Goal: Task Accomplishment & Management: Manage account settings

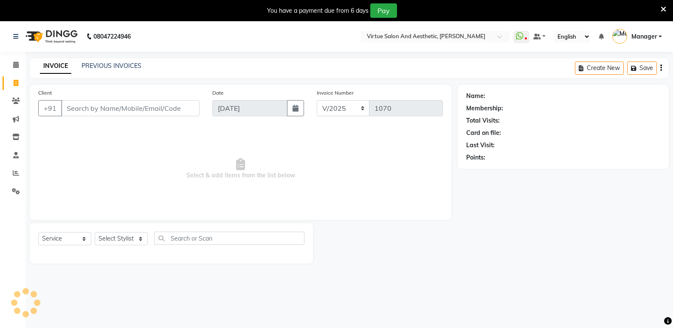
select select "service"
click at [104, 67] on link "PREVIOUS INVOICES" at bounding box center [111, 66] width 60 height 8
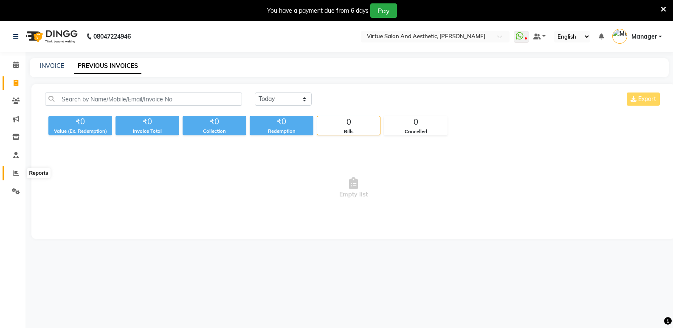
click at [18, 172] on icon at bounding box center [16, 173] width 6 height 6
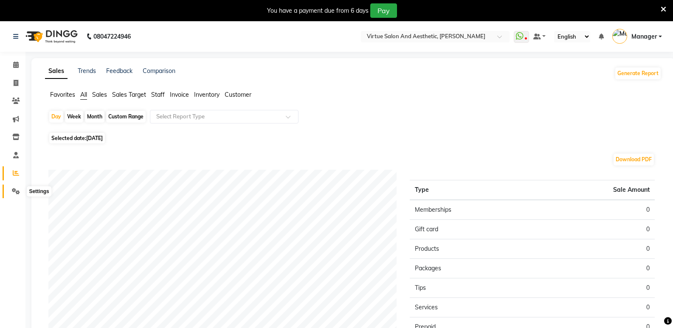
click at [19, 189] on icon at bounding box center [16, 191] width 8 height 6
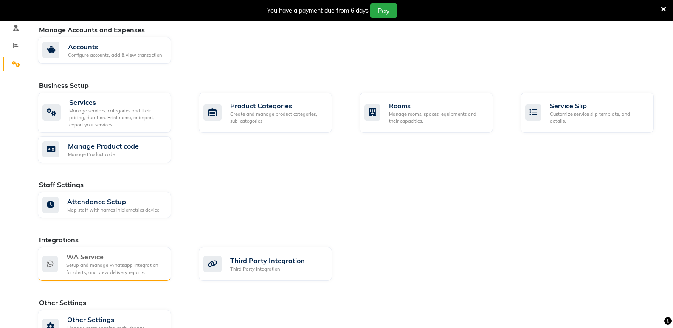
click at [100, 268] on div "Setup and manage Whatsapp Integration for alerts, and view delivery reports." at bounding box center [115, 269] width 98 height 14
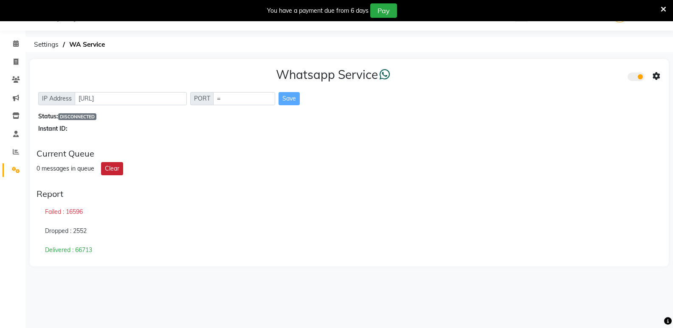
click at [123, 166] on button "Clear" at bounding box center [112, 168] width 22 height 13
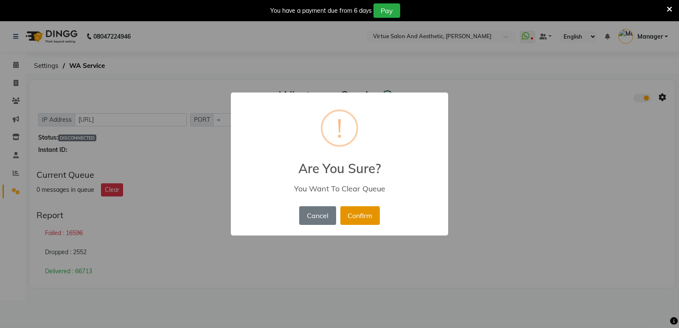
click at [346, 223] on button "Confirm" at bounding box center [359, 215] width 39 height 19
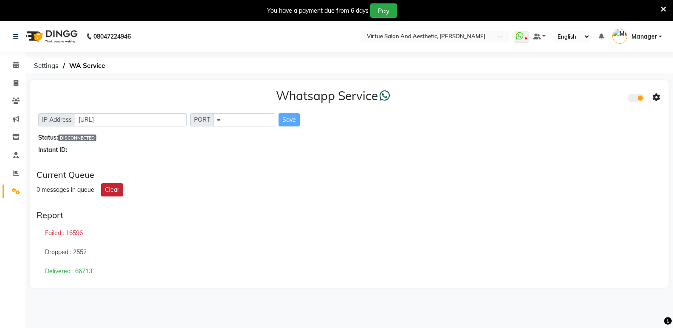
click at [106, 187] on button "Clear" at bounding box center [112, 189] width 22 height 13
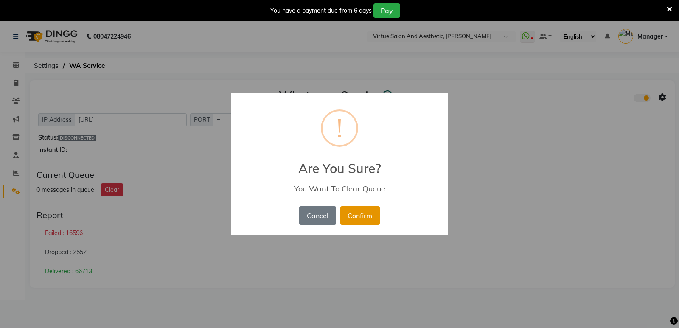
click at [368, 216] on button "Confirm" at bounding box center [359, 215] width 39 height 19
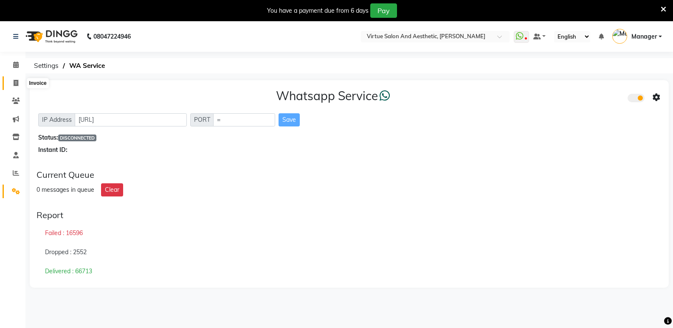
click at [17, 83] on icon at bounding box center [16, 83] width 5 height 6
select select "service"
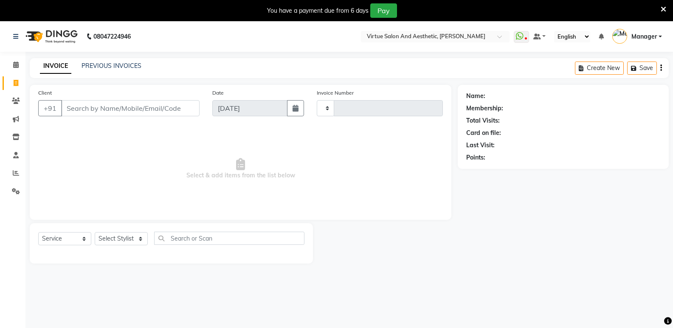
scroll to position [21, 0]
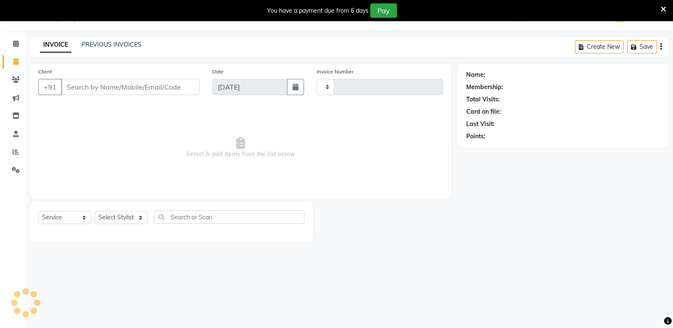
type input "1070"
select select "4611"
click at [89, 86] on input "Client" at bounding box center [130, 87] width 138 height 16
paste input "9962276778"
type input "9962276778"
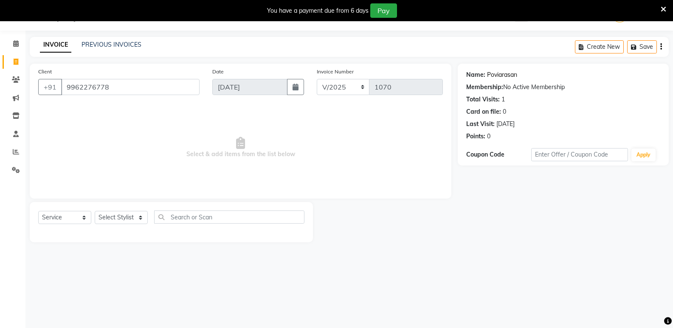
click at [509, 76] on link "Poviarasan" at bounding box center [502, 74] width 30 height 9
click at [117, 46] on link "PREVIOUS INVOICES" at bounding box center [111, 45] width 60 height 8
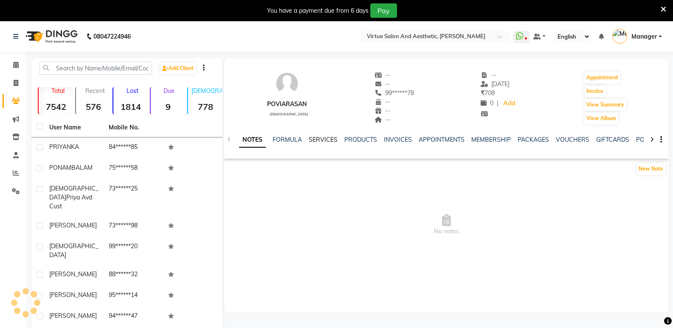
click at [323, 139] on link "SERVICES" at bounding box center [323, 140] width 29 height 8
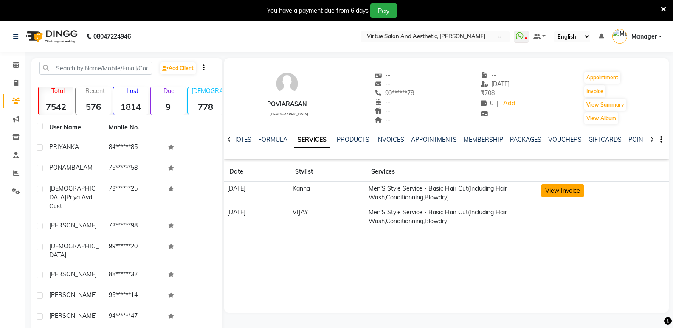
click at [556, 188] on button "View Invoice" at bounding box center [562, 190] width 42 height 13
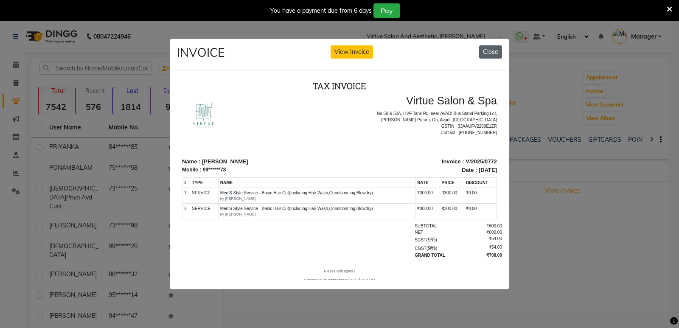
drag, startPoint x: 487, startPoint y: 45, endPoint x: 313, endPoint y: 12, distance: 177.1
click at [487, 45] on button "Close" at bounding box center [490, 51] width 23 height 13
